Goal: Task Accomplishment & Management: Complete application form

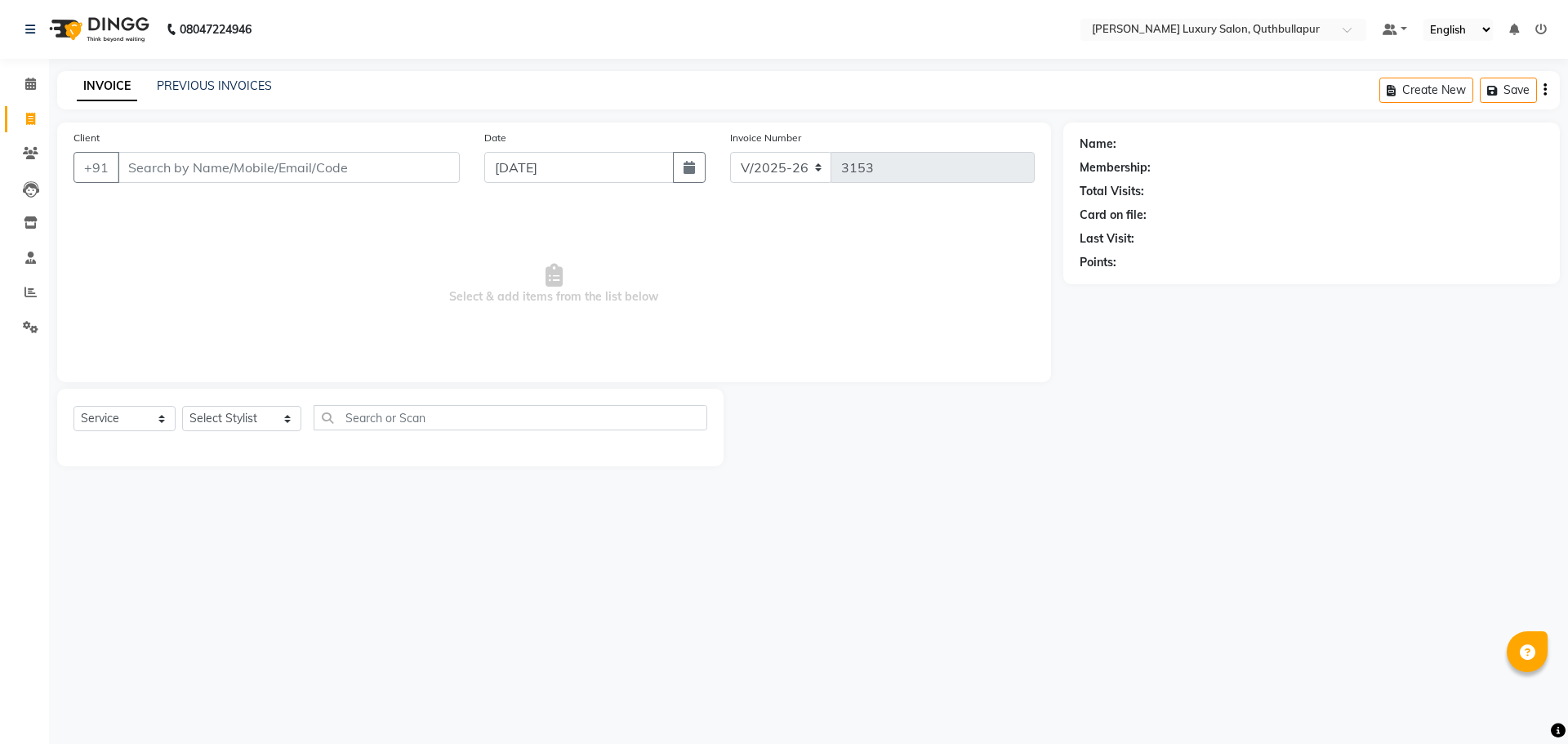
select select "5816"
select select "service"
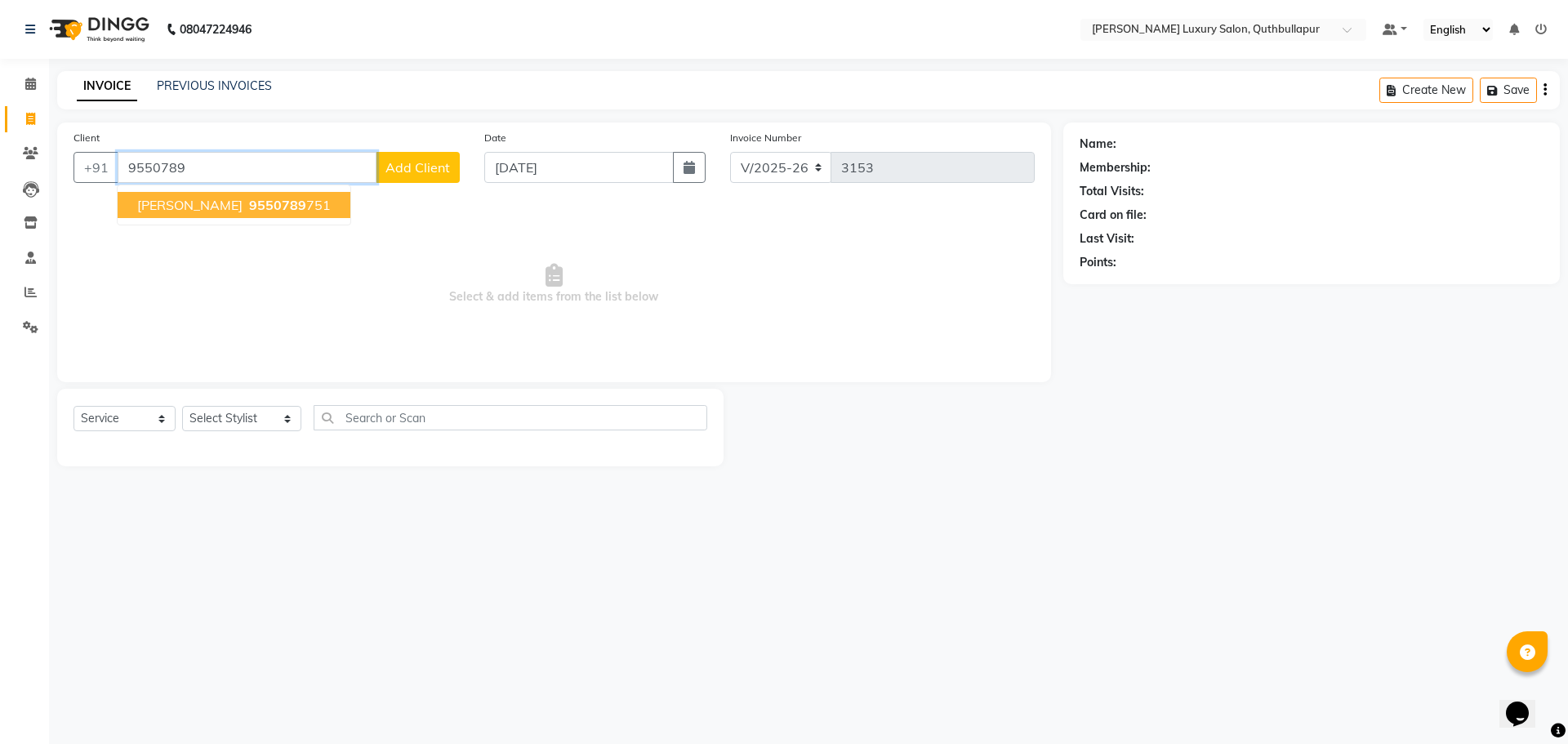
click at [184, 197] on span "[PERSON_NAME]" at bounding box center [189, 205] width 106 height 16
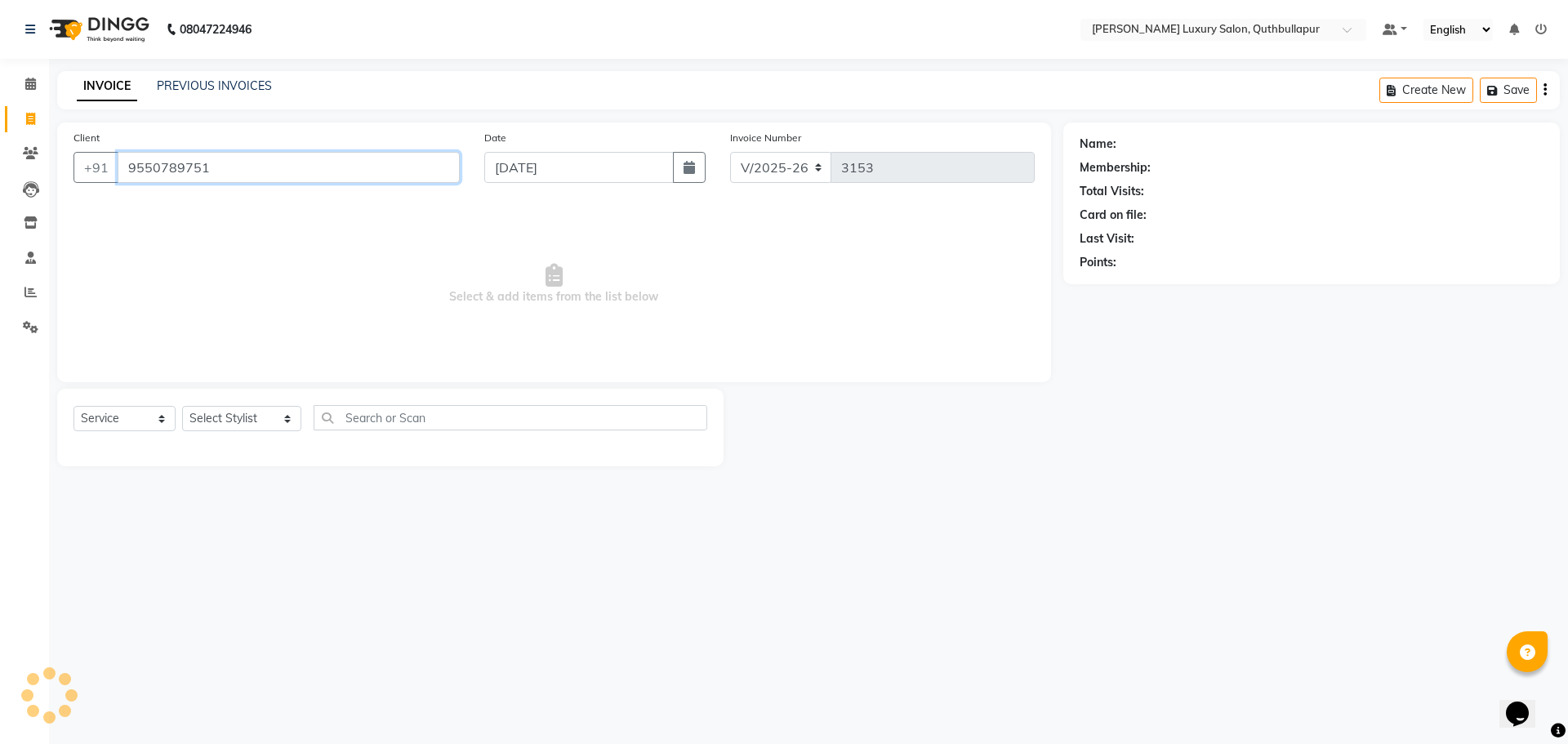
type input "9550789751"
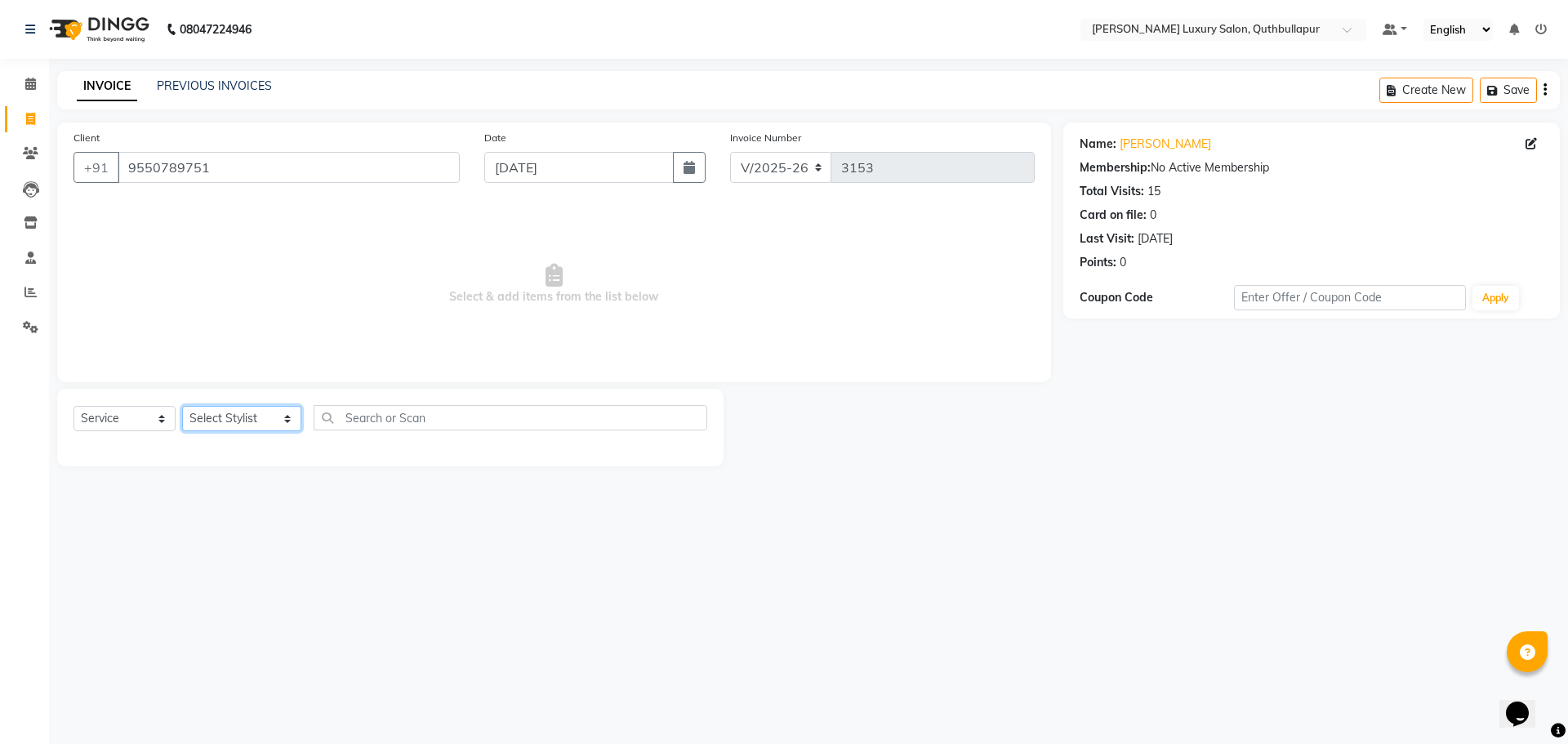
click at [236, 417] on select "Select Stylist [PERSON_NAME] SHAKE AHON [PERSON_NAME] [PERSON_NAME] [PERSON_NAM…" at bounding box center [242, 418] width 120 height 25
select select "86653"
click at [182, 406] on select "Select Stylist [PERSON_NAME] SHAKE AHON [PERSON_NAME] [PERSON_NAME] [PERSON_NAM…" at bounding box center [242, 418] width 120 height 25
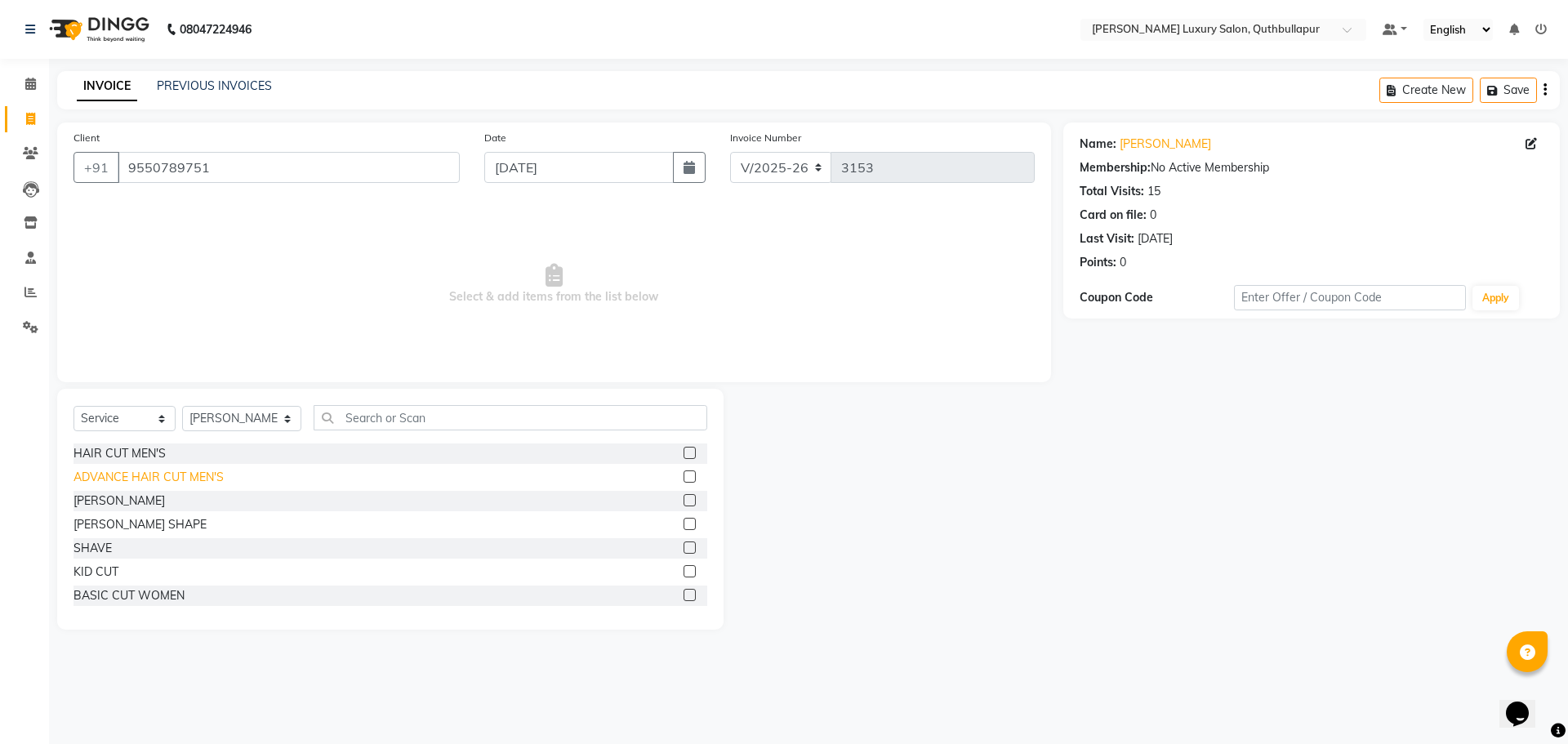
click at [187, 477] on div "ADVANCE HAIR CUT MEN'S" at bounding box center [148, 477] width 150 height 17
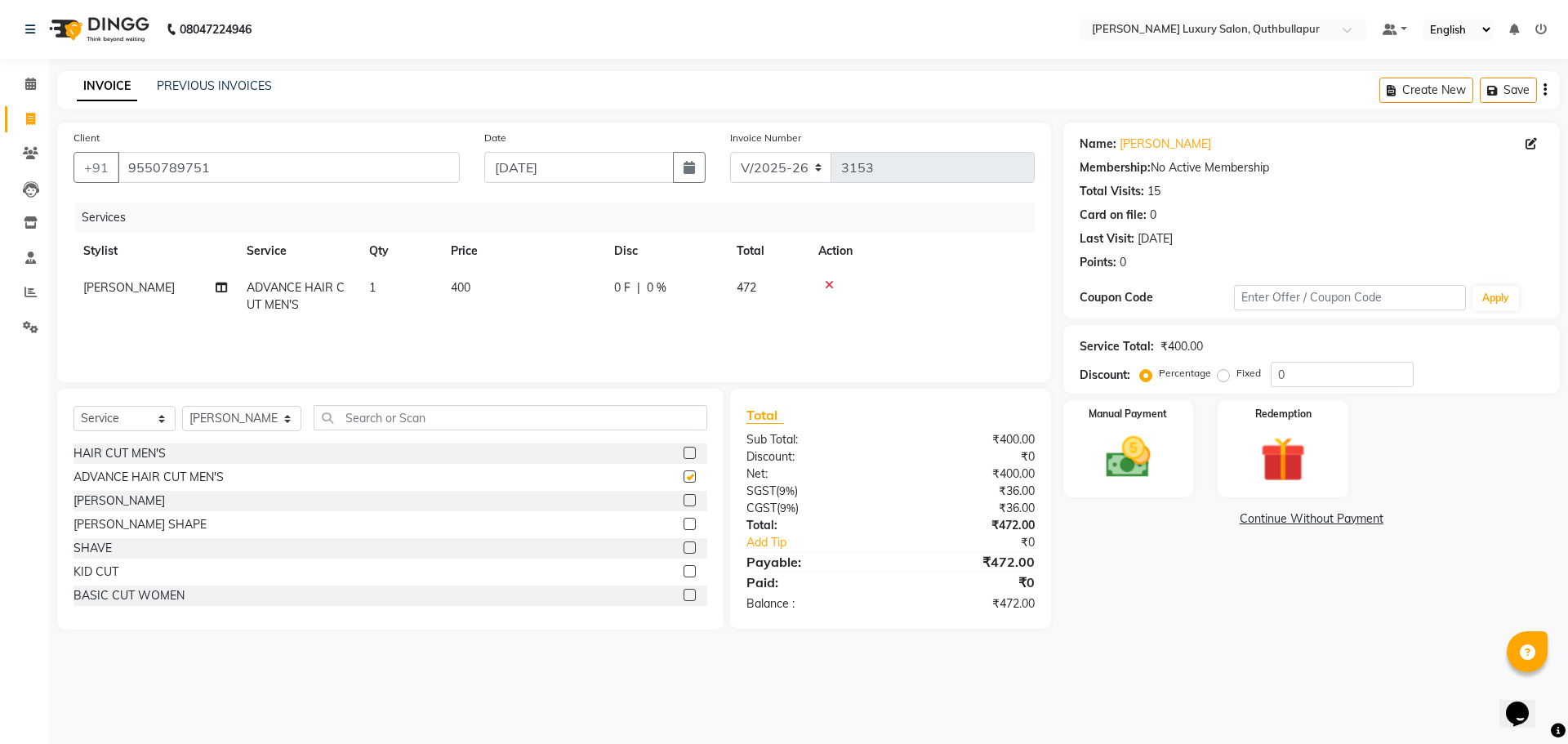
checkbox input "false"
click at [81, 501] on div "[PERSON_NAME]" at bounding box center [120, 501] width 92 height 17
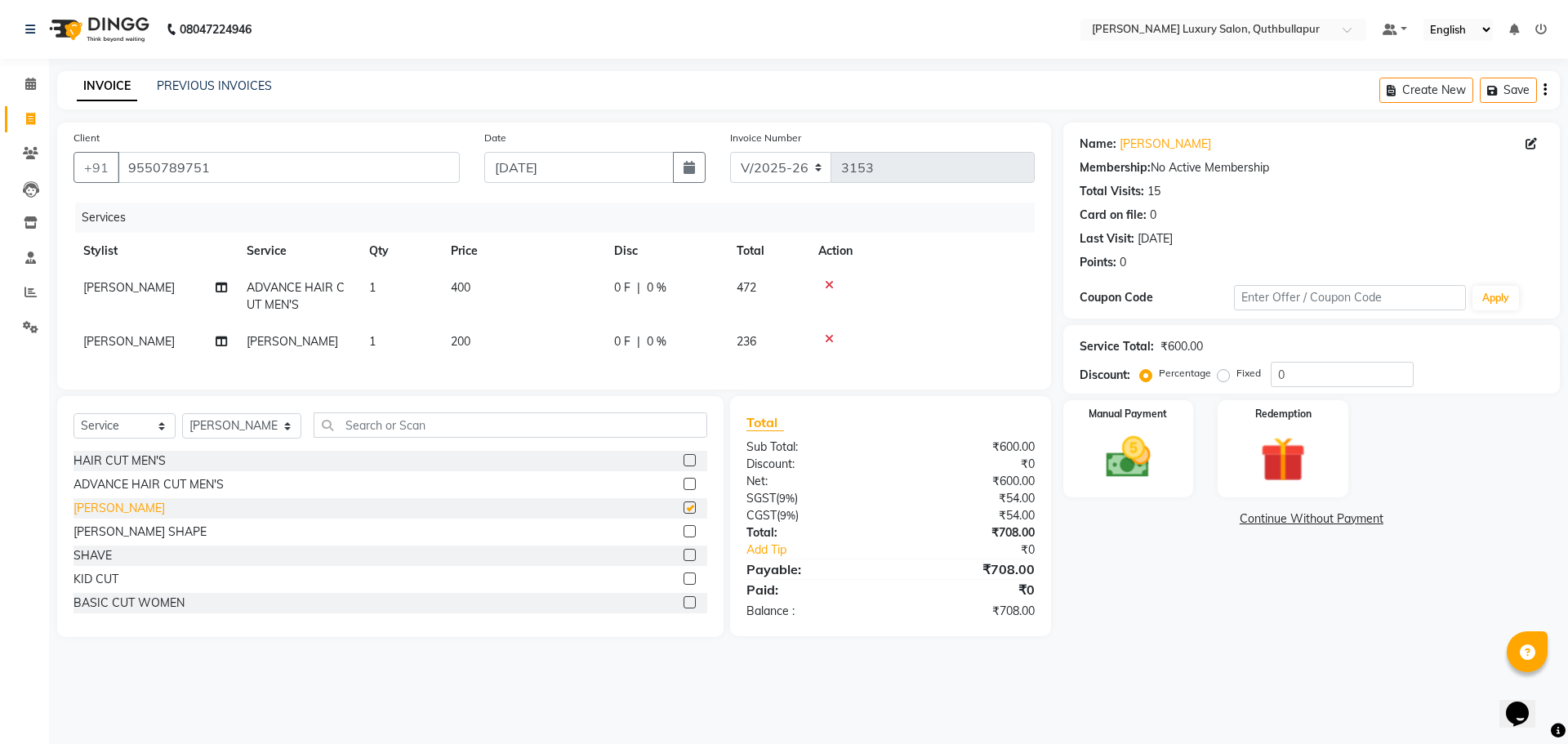
checkbox input "false"
click at [1081, 429] on div "Manual Payment" at bounding box center [1127, 448] width 135 height 101
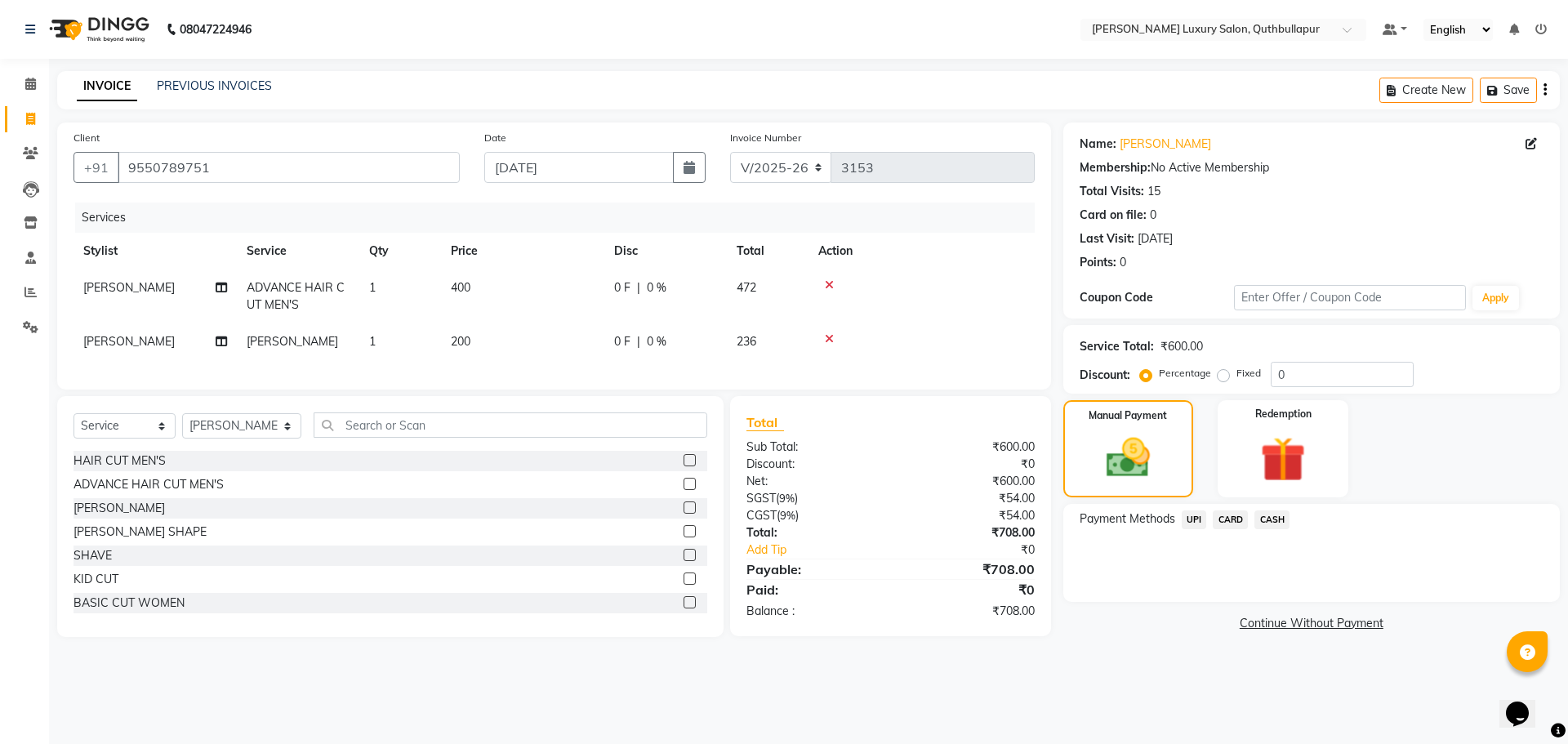
drag, startPoint x: 1197, startPoint y: 518, endPoint x: 1305, endPoint y: 535, distance: 109.3
click at [1199, 515] on span "UPI" at bounding box center [1194, 519] width 25 height 19
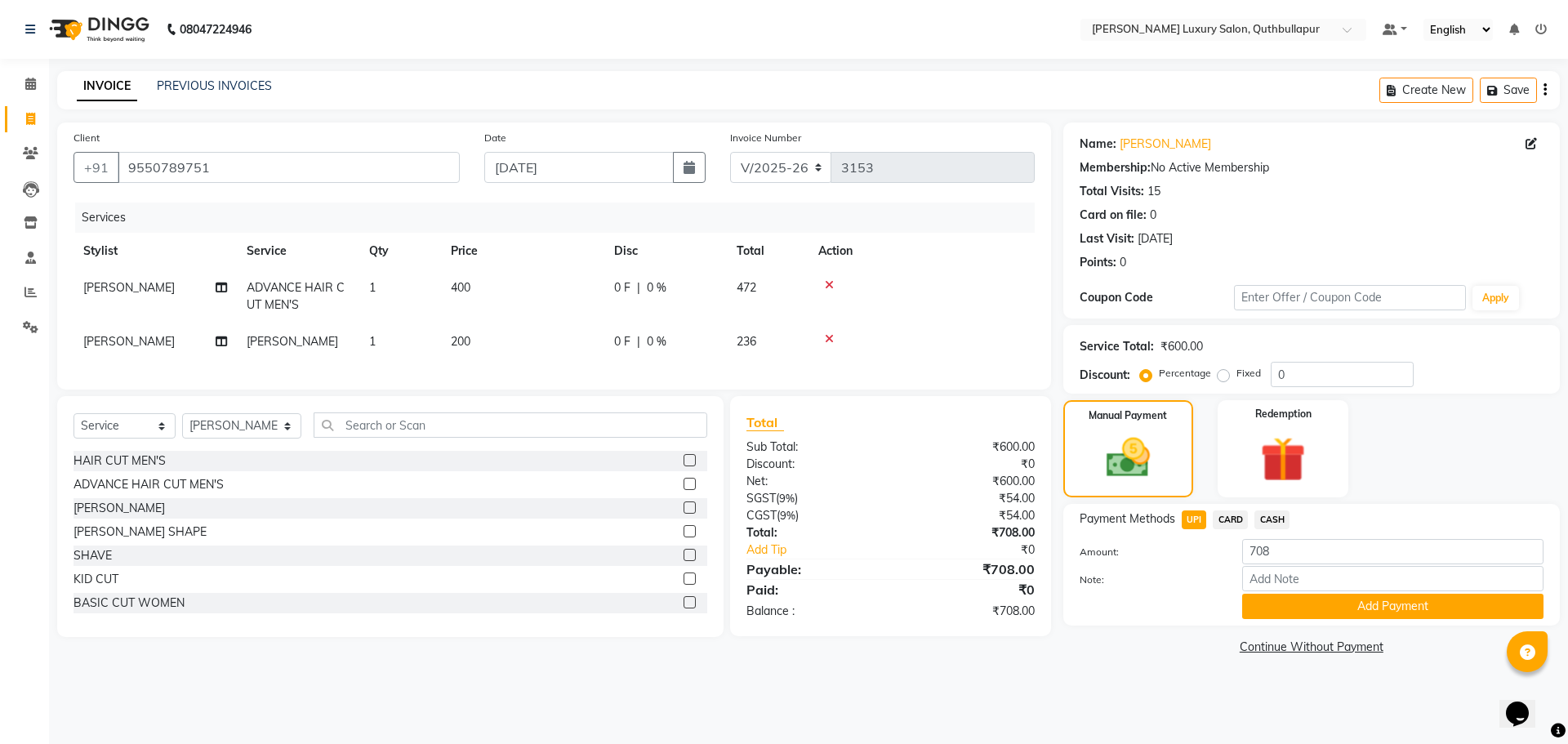
click at [1439, 607] on button "Add Payment" at bounding box center [1393, 606] width 301 height 25
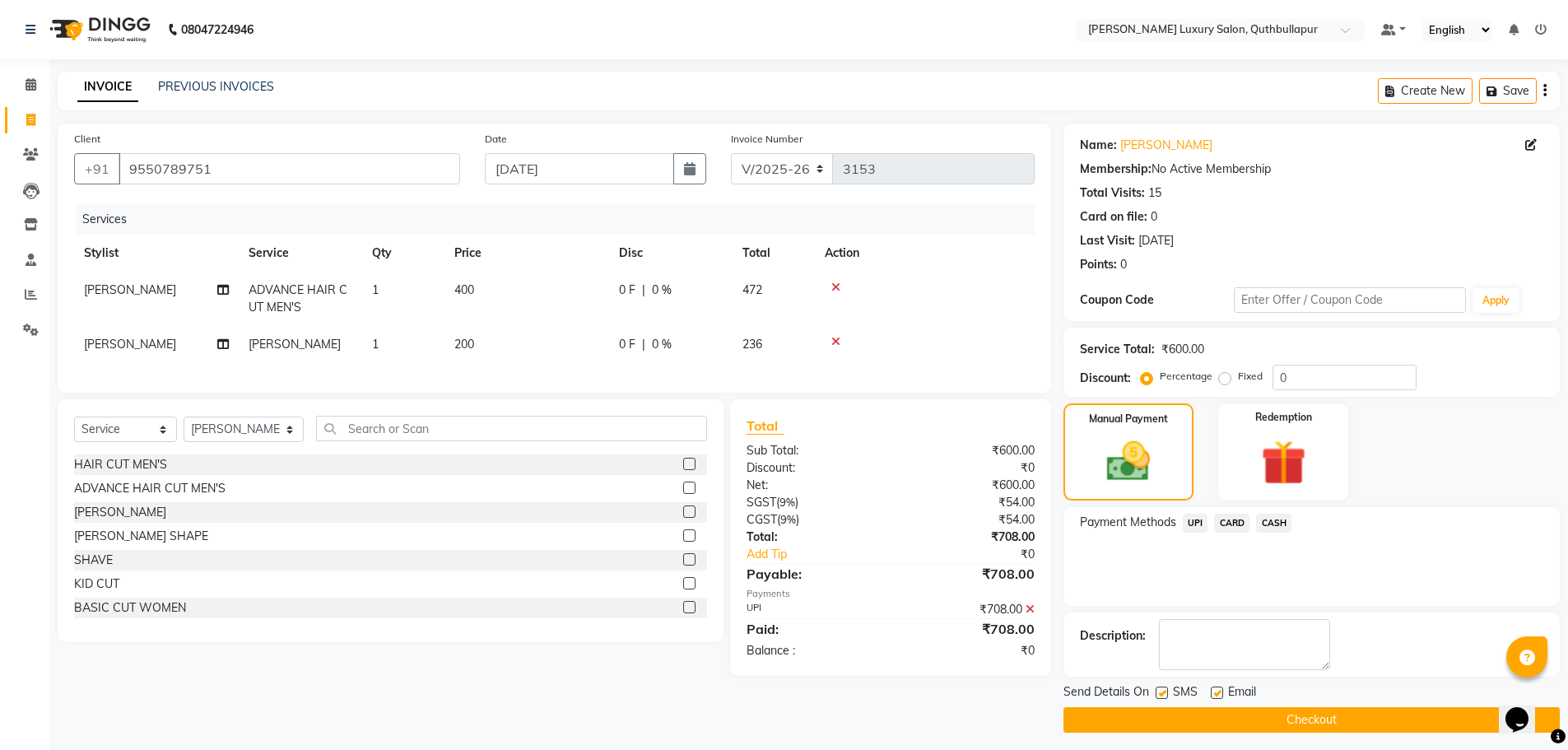
drag, startPoint x: 1391, startPoint y: 717, endPoint x: 1378, endPoint y: 707, distance: 16.4
click at [1391, 714] on button "Checkout" at bounding box center [1311, 719] width 496 height 26
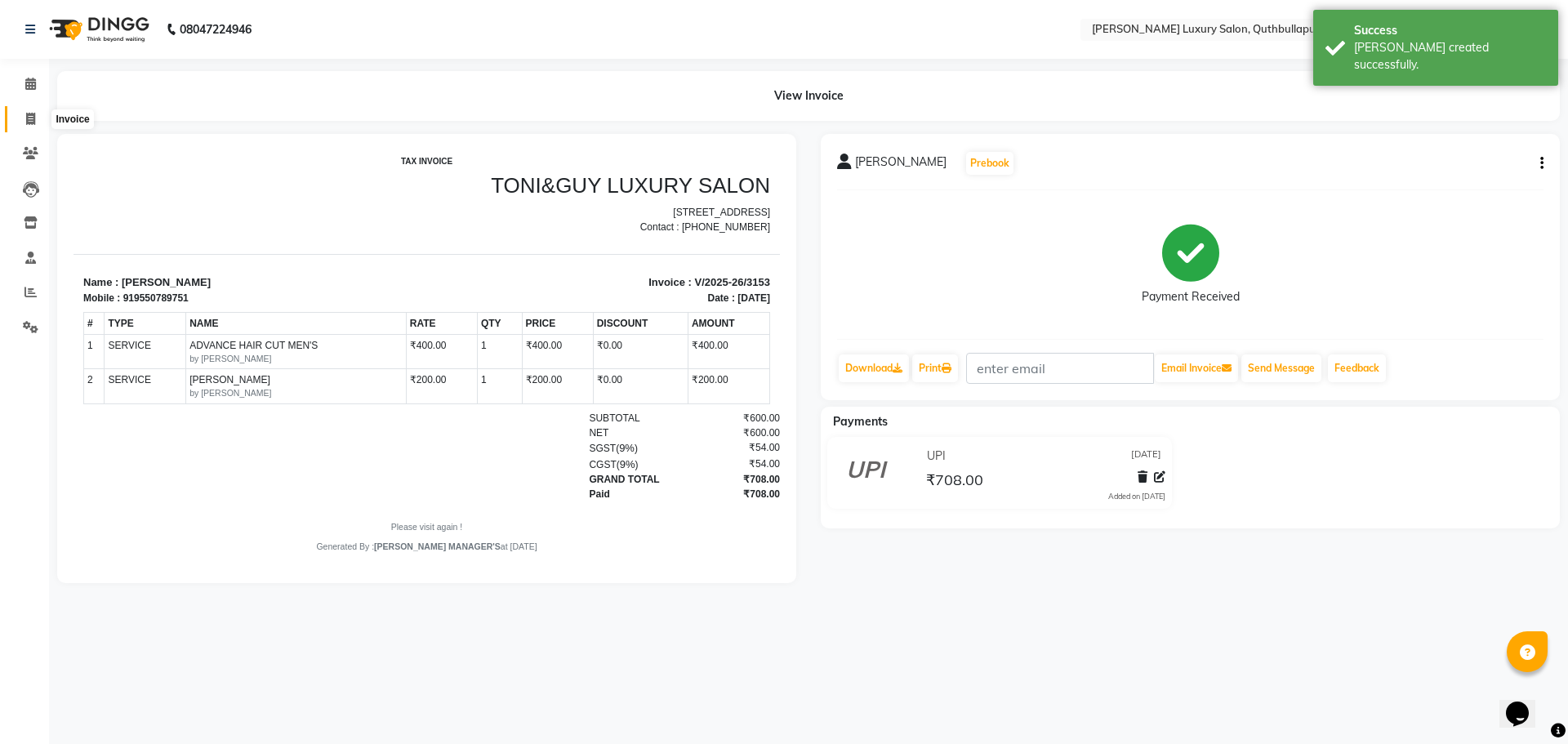
click at [36, 124] on span at bounding box center [30, 120] width 29 height 19
select select "5816"
select select "service"
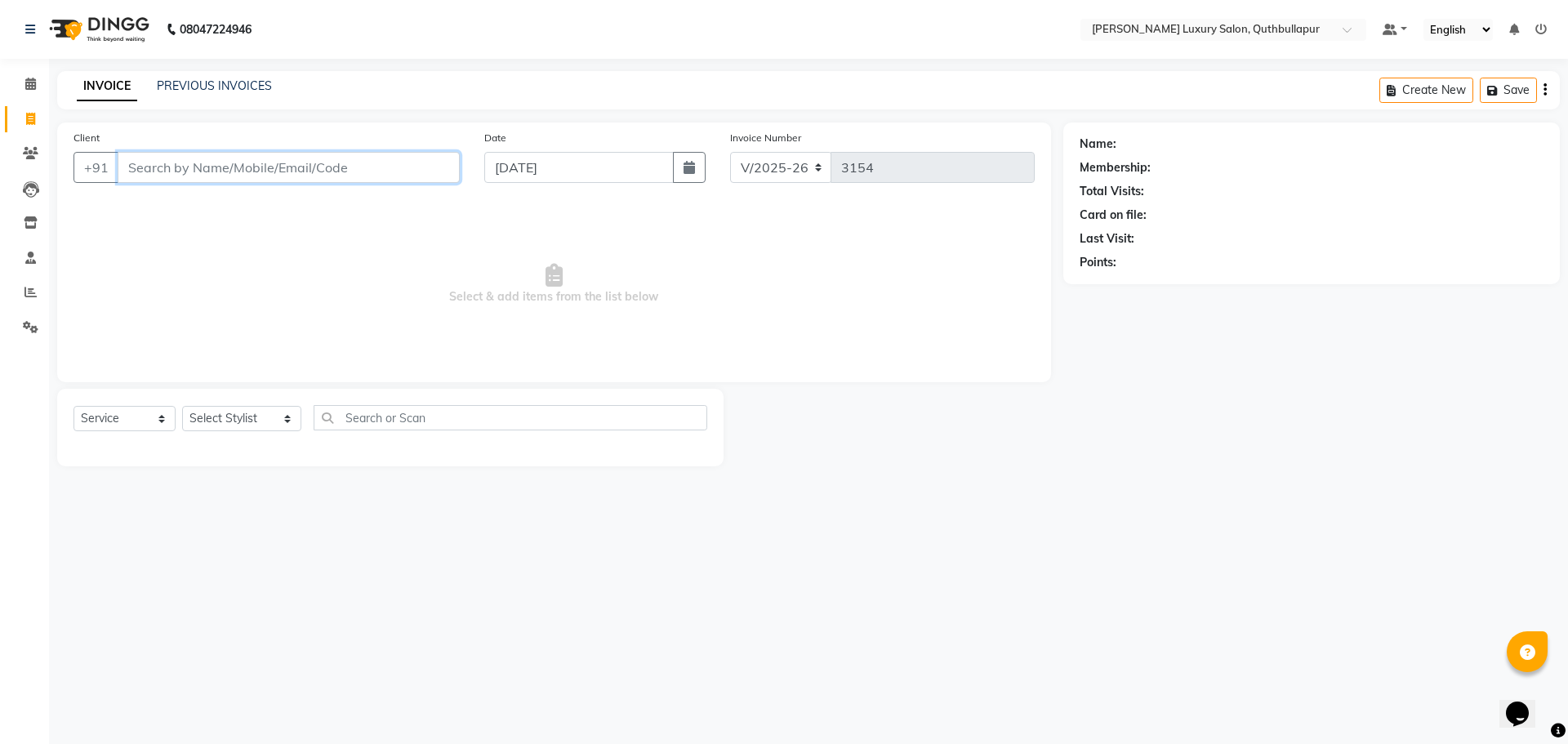
click at [378, 158] on input "Client" at bounding box center [289, 167] width 342 height 31
type input "6282701433"
click at [407, 168] on span "Add Client" at bounding box center [418, 167] width 65 height 16
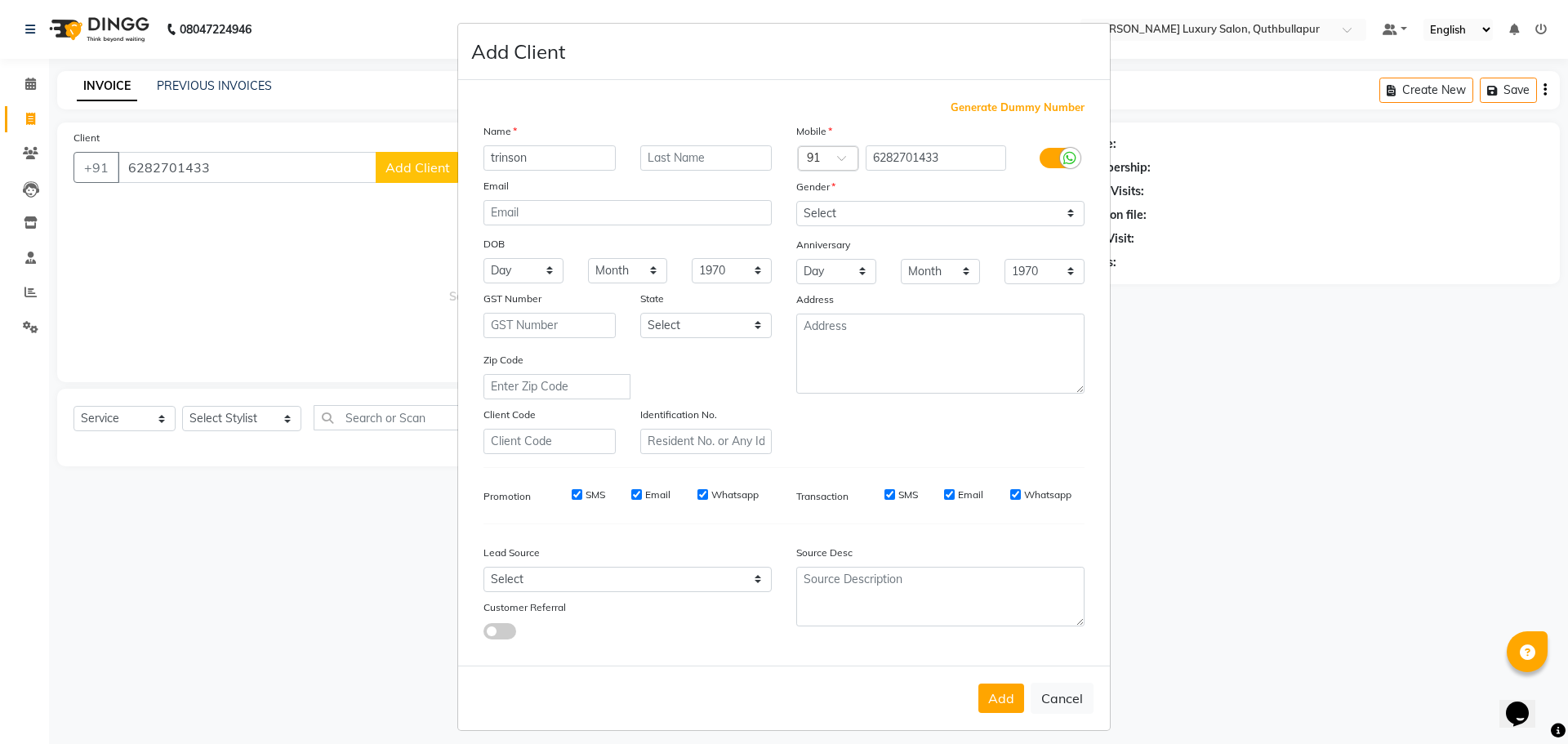
type input "trinson"
click at [904, 215] on select "Select [DEMOGRAPHIC_DATA] [DEMOGRAPHIC_DATA] Other Prefer Not To Say" at bounding box center [940, 213] width 288 height 25
select select "[DEMOGRAPHIC_DATA]"
click at [796, 201] on select "Select [DEMOGRAPHIC_DATA] [DEMOGRAPHIC_DATA] Other Prefer Not To Say" at bounding box center [940, 213] width 288 height 25
click at [1006, 687] on button "Add" at bounding box center [1001, 698] width 46 height 29
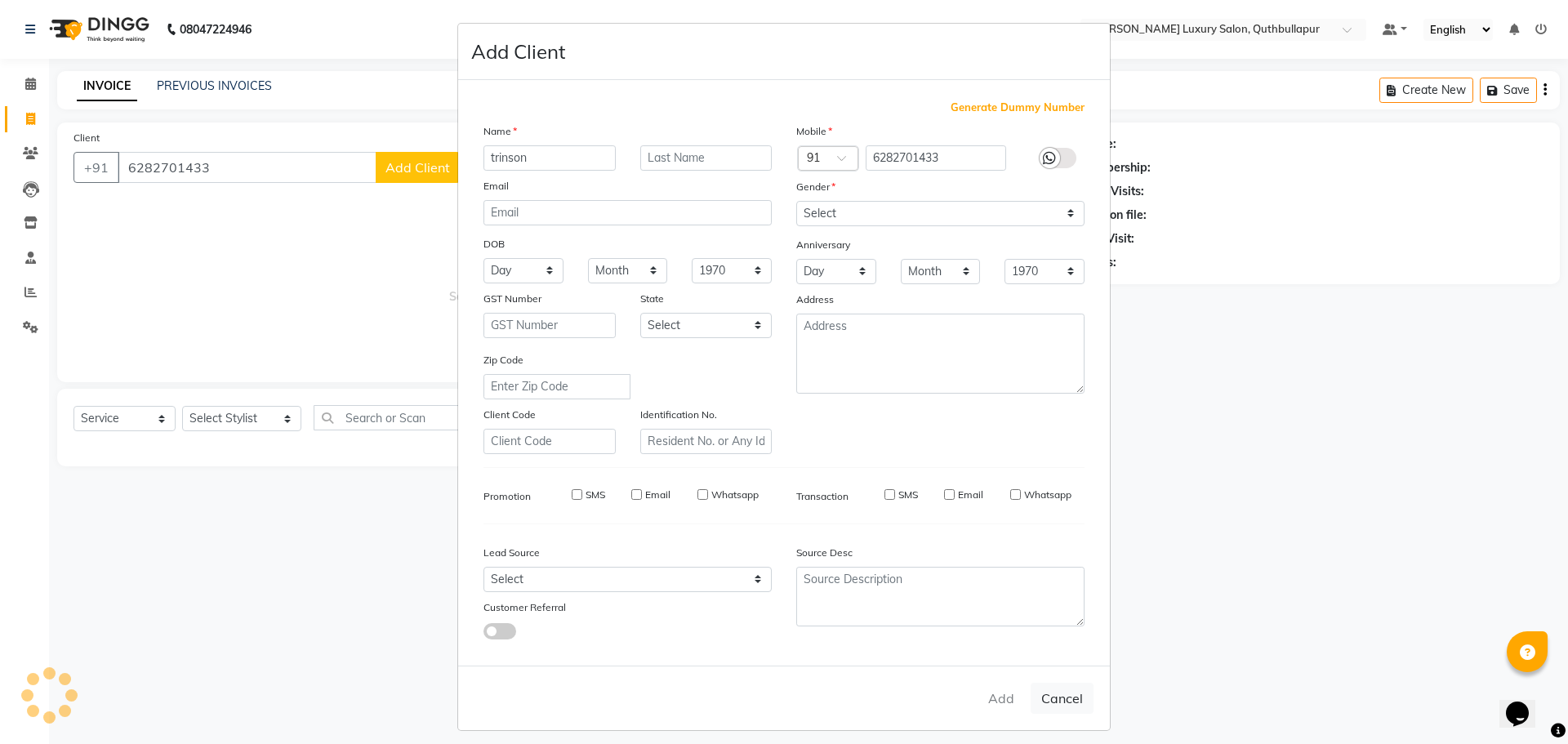
select select
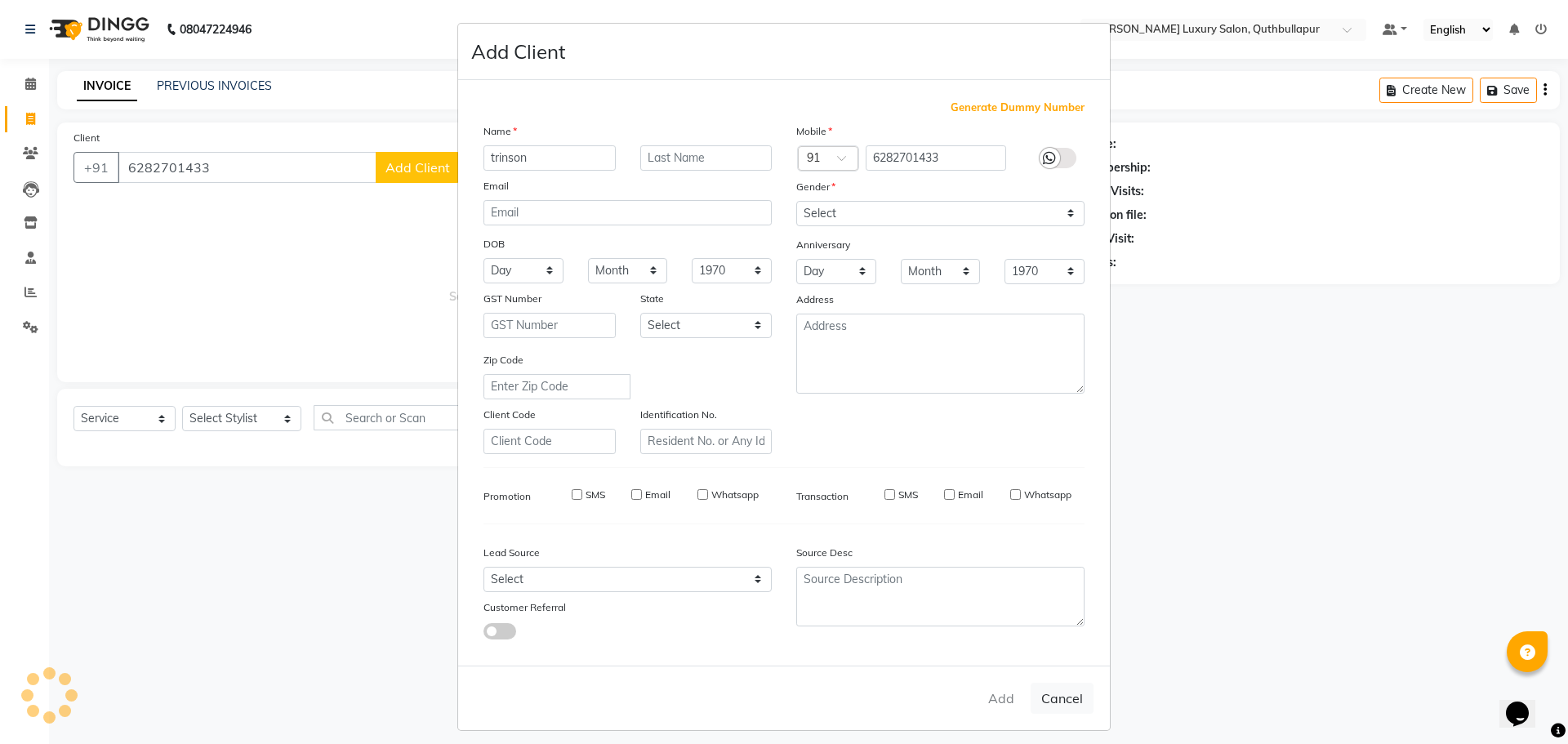
select select
checkbox input "false"
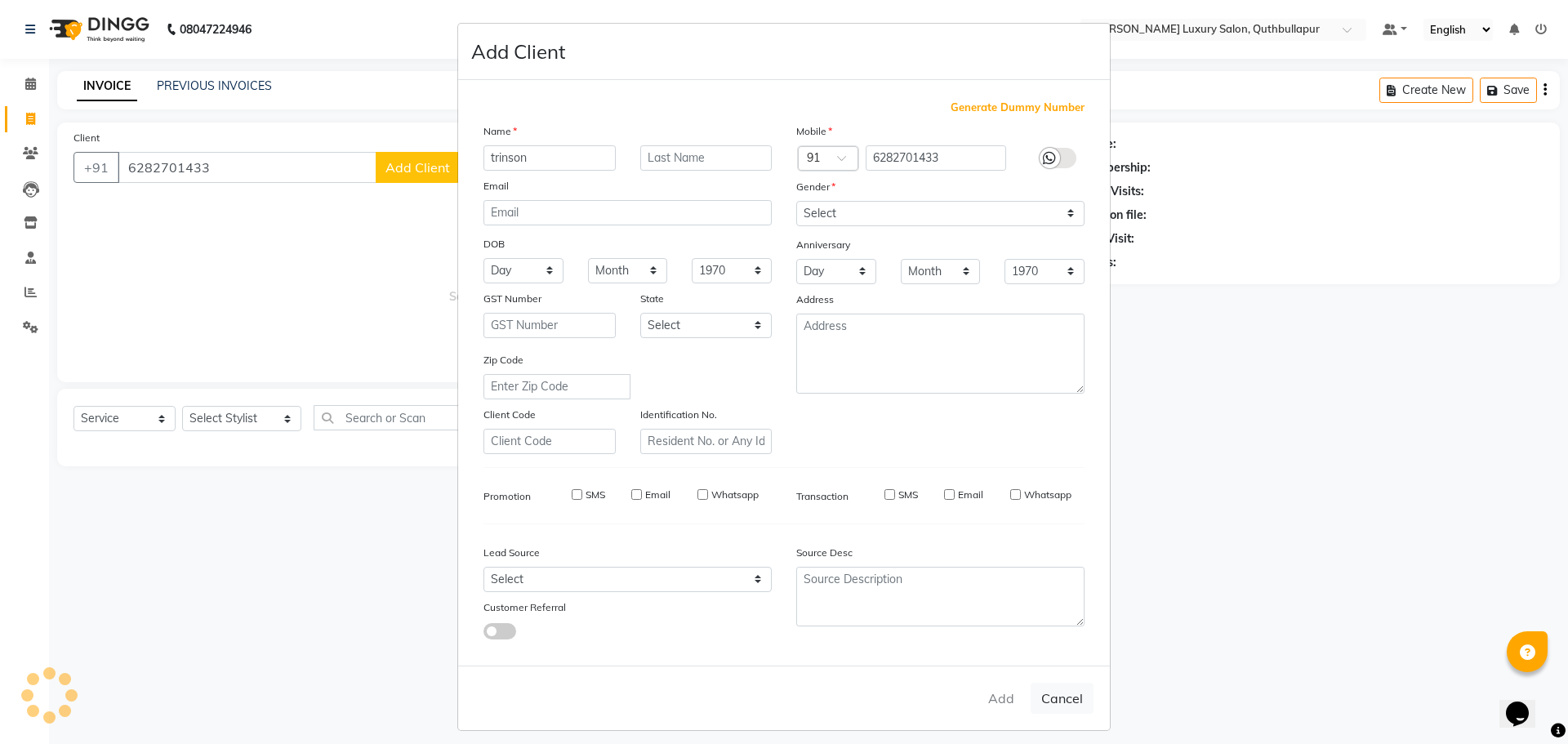
checkbox input "false"
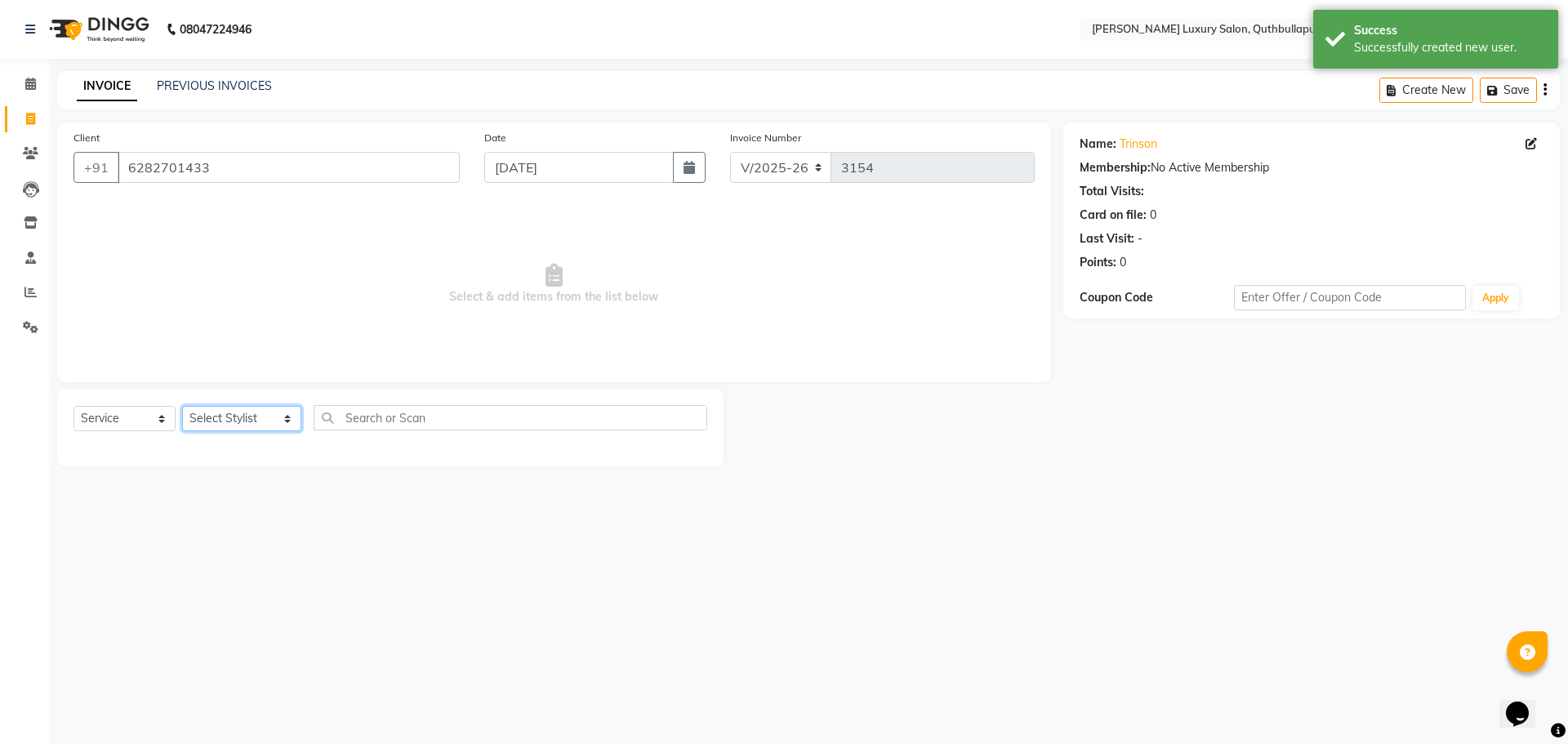
click at [270, 420] on select "Select Stylist [PERSON_NAME] SHAKE AHON [PERSON_NAME] [PERSON_NAME] [PERSON_NAM…" at bounding box center [242, 418] width 120 height 25
select select "87161"
click at [182, 406] on select "Select Stylist [PERSON_NAME] SHAKE AHON [PERSON_NAME] [PERSON_NAME] [PERSON_NAM…" at bounding box center [242, 418] width 120 height 25
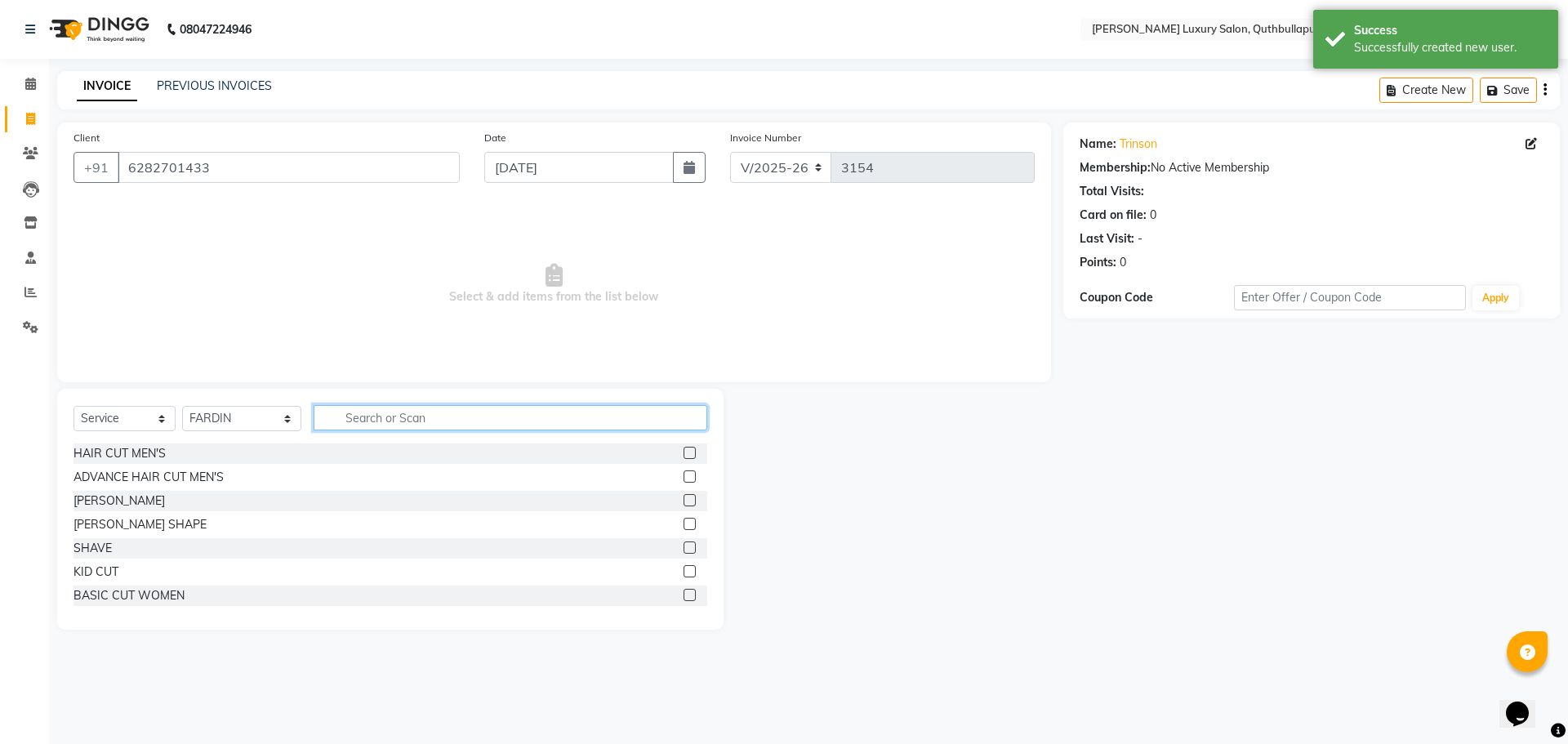
click at [461, 423] on input "text" at bounding box center [510, 417] width 393 height 25
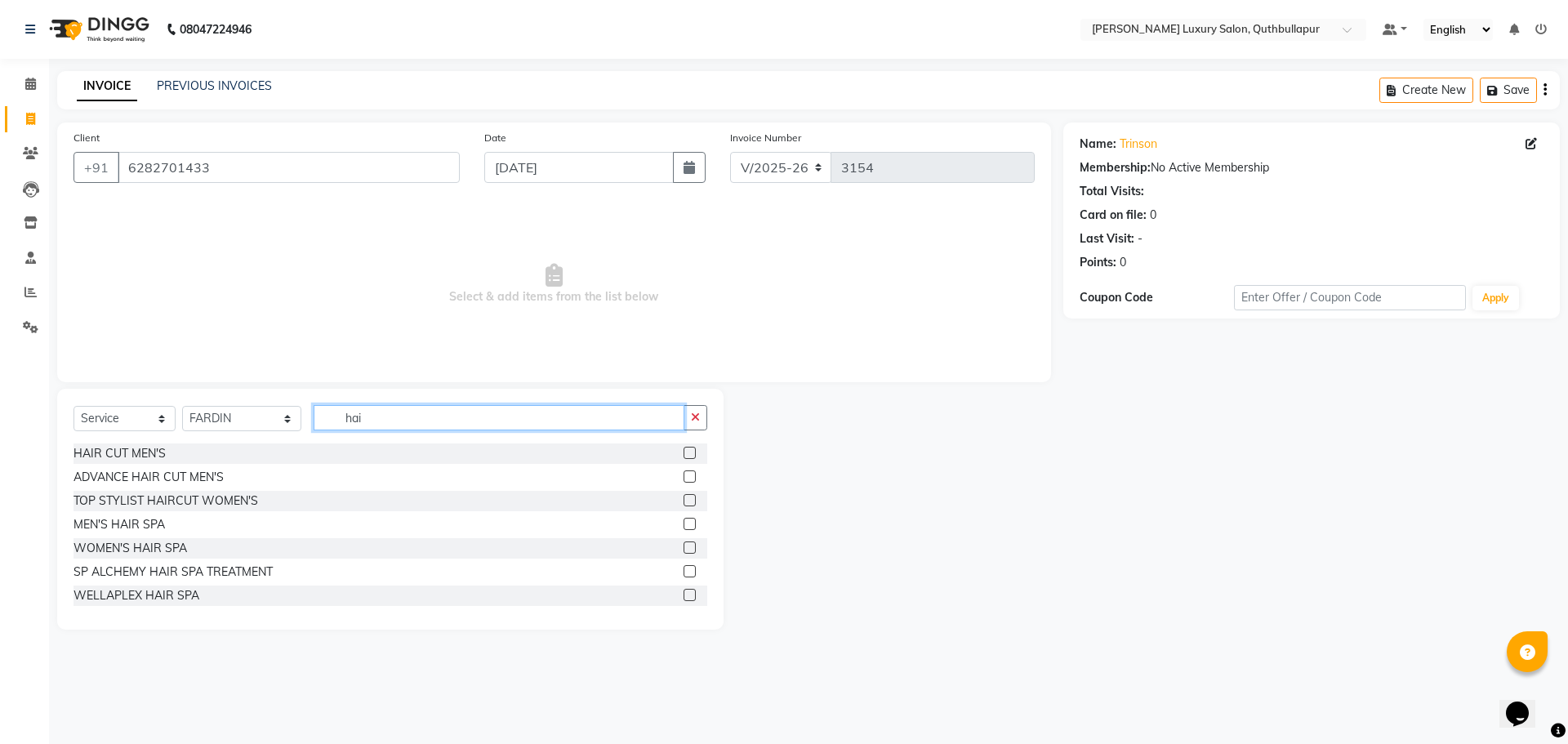
type input "hai"
click at [660, 453] on div "HAIR CUT MEN'S" at bounding box center [391, 453] width 634 height 20
click at [683, 452] on label at bounding box center [689, 452] width 12 height 12
click at [683, 452] on input "checkbox" at bounding box center [688, 453] width 11 height 11
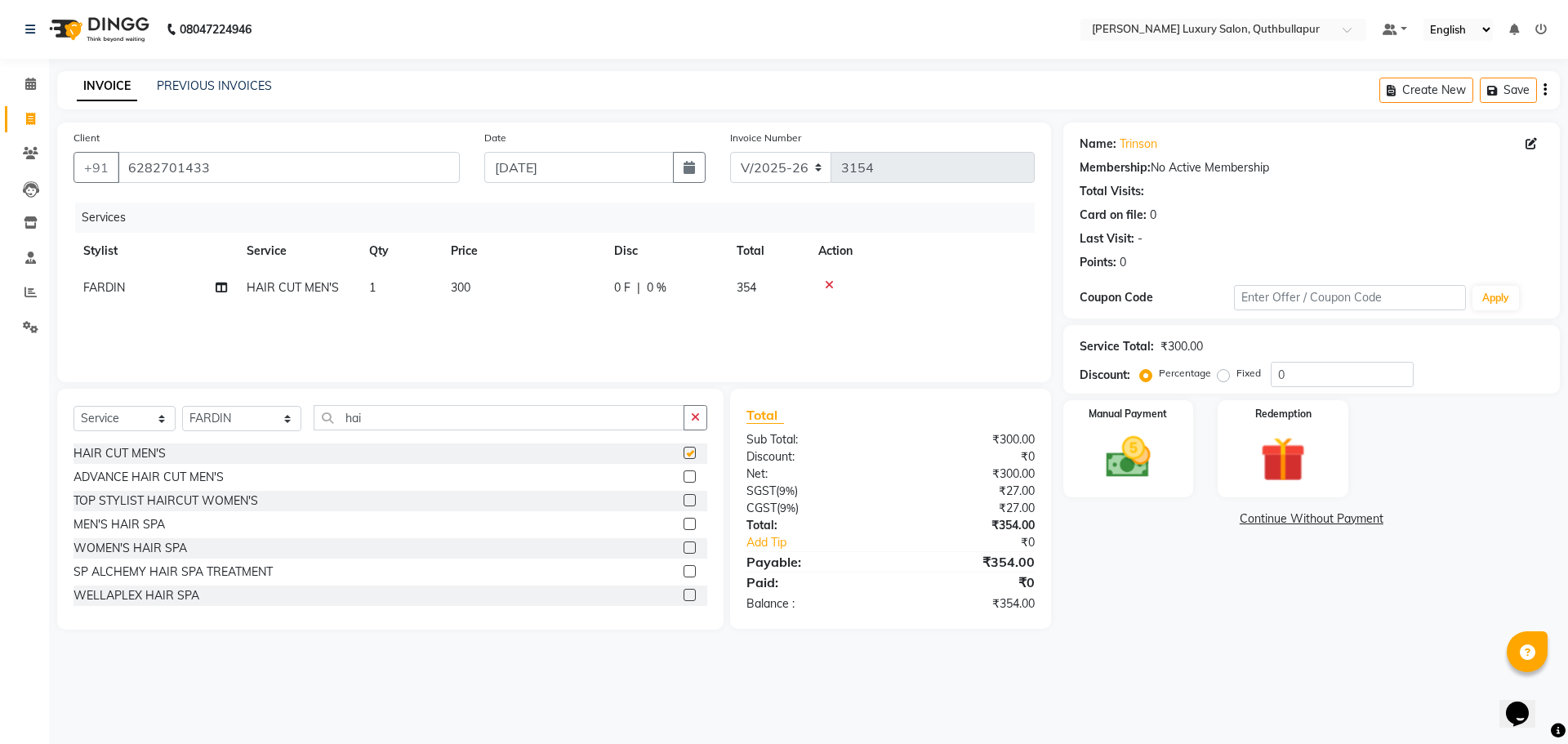
checkbox input "false"
click at [1126, 483] on img at bounding box center [1128, 457] width 76 height 54
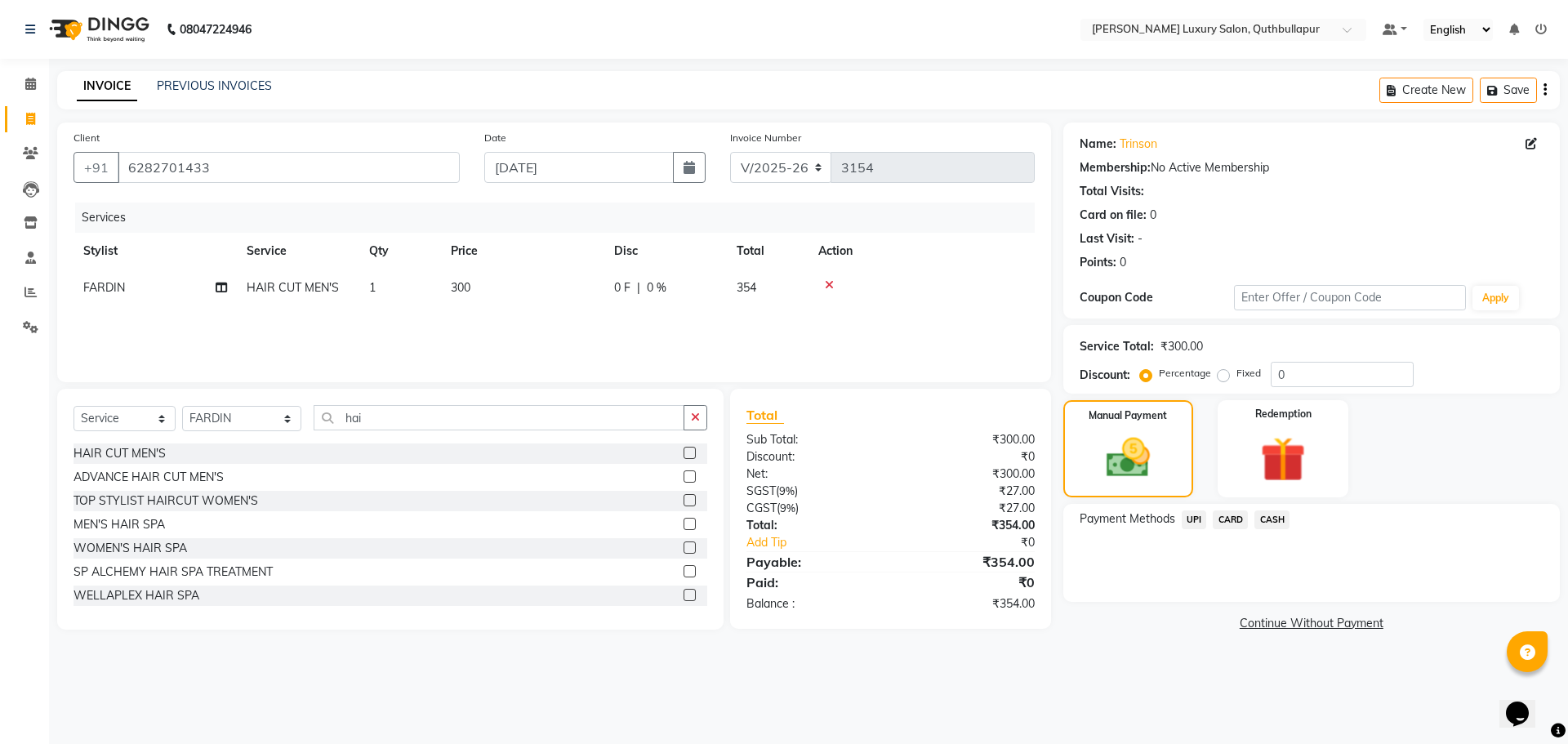
click at [1202, 520] on span "UPI" at bounding box center [1194, 519] width 25 height 19
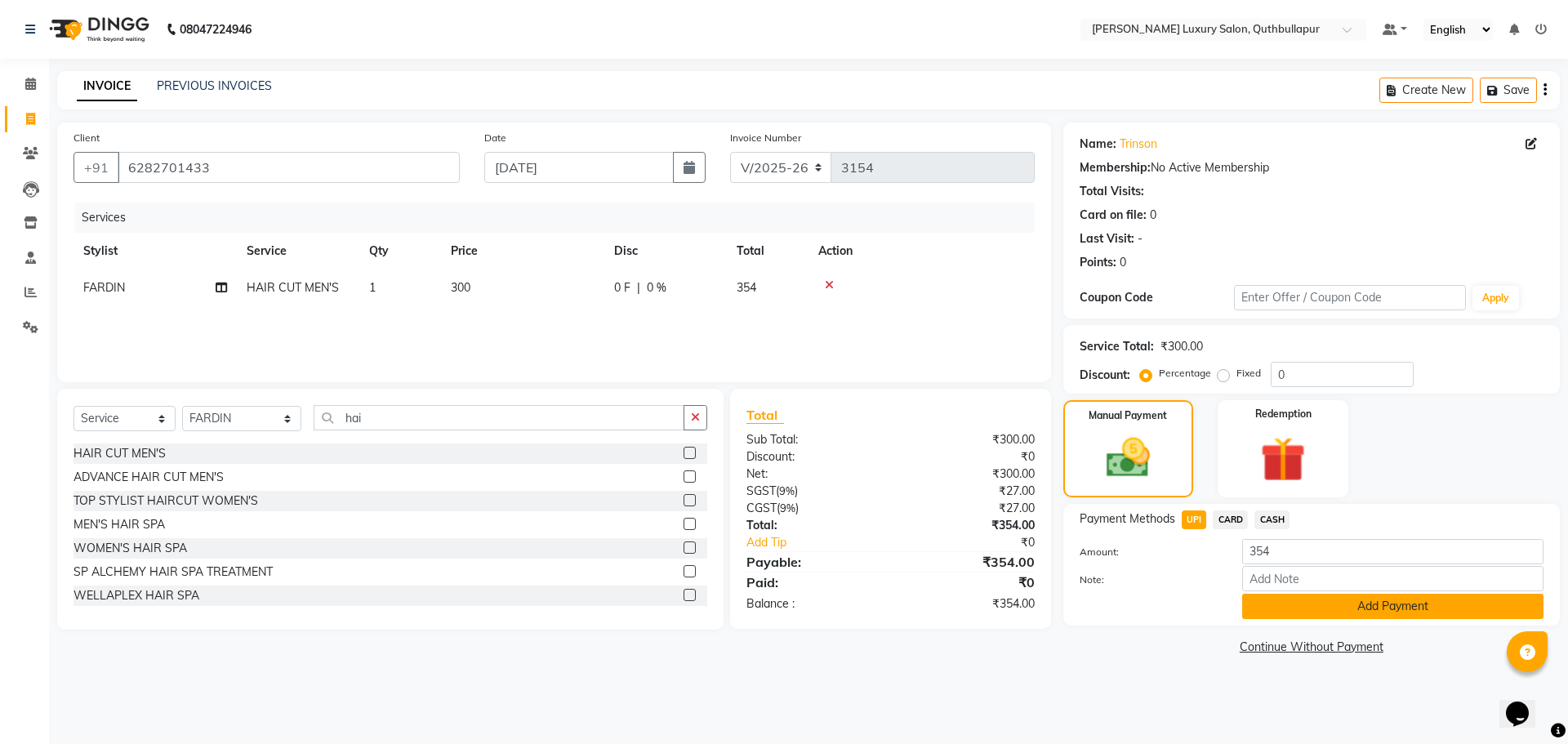
click at [1411, 609] on button "Add Payment" at bounding box center [1393, 606] width 301 height 25
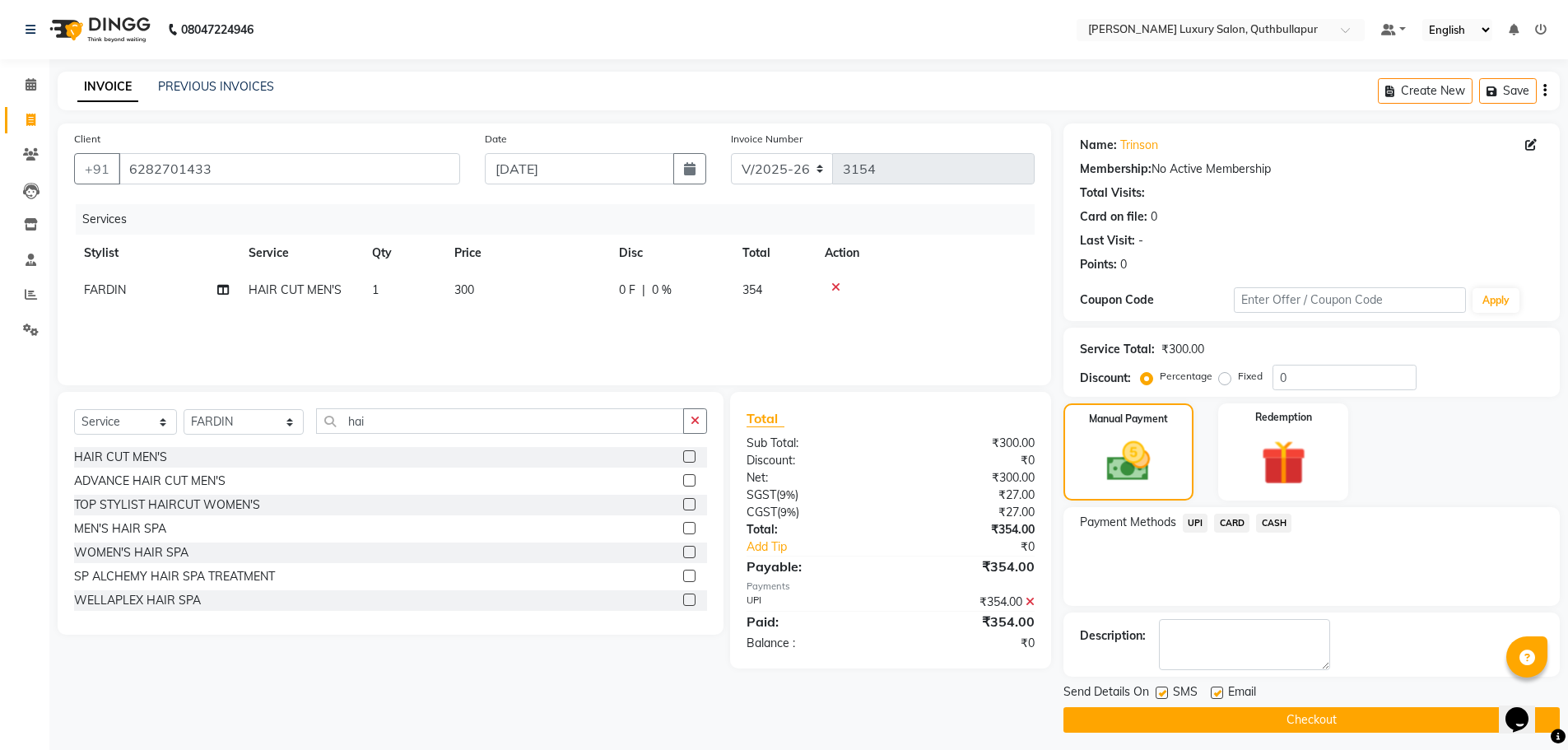
click at [1428, 714] on button "Checkout" at bounding box center [1311, 719] width 496 height 26
